Goal: Task Accomplishment & Management: Use online tool/utility

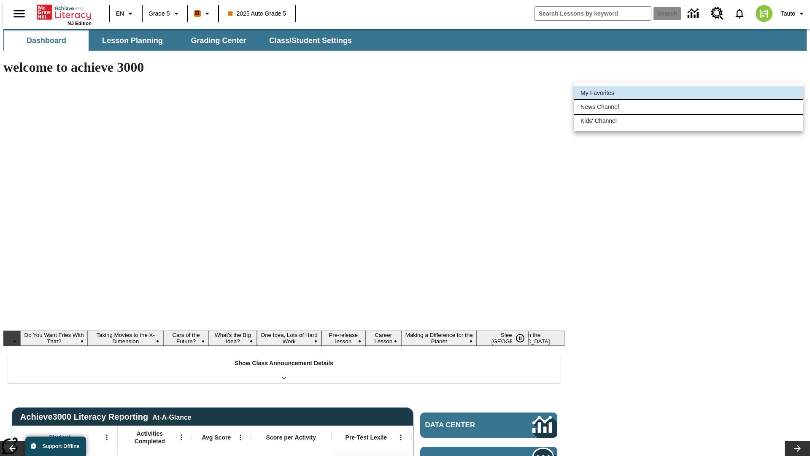
click at [688, 107] on li "News Channel" at bounding box center [688, 107] width 229 height 14
type input "120"
